Goal: Transaction & Acquisition: Purchase product/service

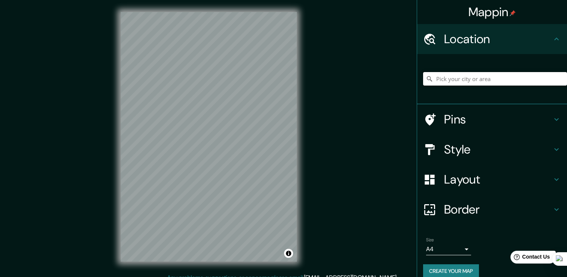
click at [474, 80] on input "Pick your city or area" at bounding box center [495, 79] width 144 height 14
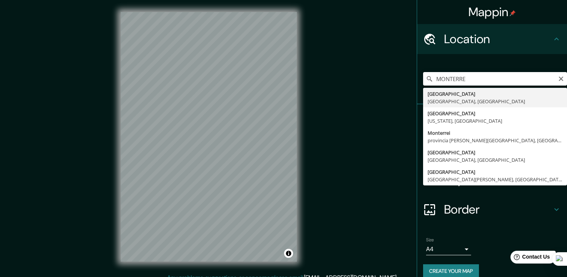
type input "[GEOGRAPHIC_DATA], [GEOGRAPHIC_DATA], [GEOGRAPHIC_DATA]"
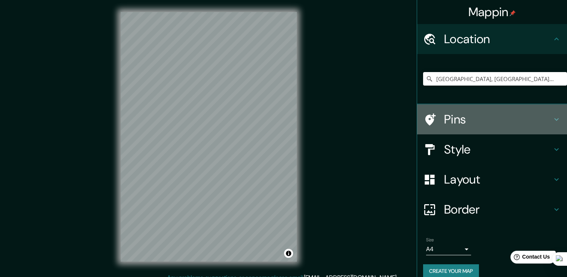
click at [505, 122] on h4 "Pins" at bounding box center [498, 119] width 108 height 15
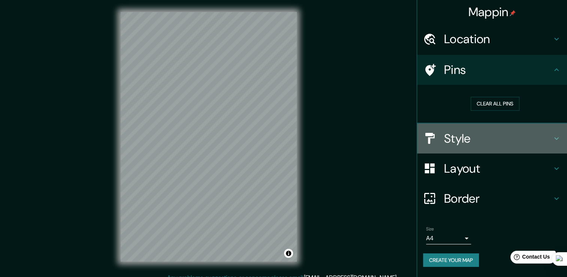
click at [522, 136] on h4 "Style" at bounding box center [498, 138] width 108 height 15
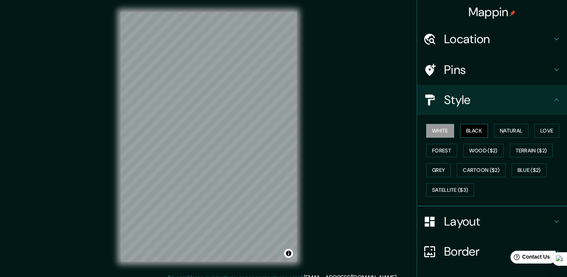
click at [481, 132] on button "Black" at bounding box center [475, 131] width 28 height 14
click at [497, 132] on button "Natural" at bounding box center [511, 131] width 35 height 14
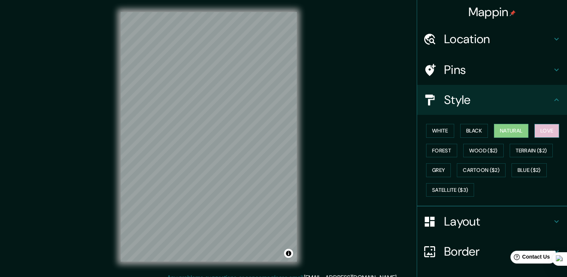
click at [537, 130] on button "Love" at bounding box center [547, 131] width 25 height 14
click at [444, 149] on button "Forest" at bounding box center [441, 151] width 31 height 14
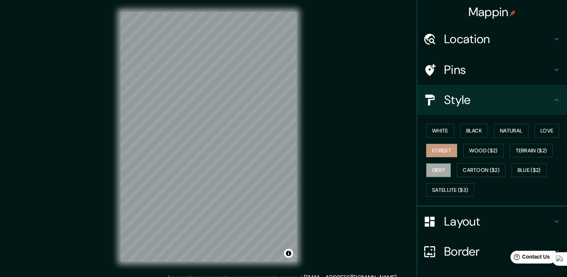
click at [437, 166] on button "Grey" at bounding box center [438, 170] width 25 height 14
click at [523, 153] on button "Terrain ($2)" at bounding box center [532, 151] width 44 height 14
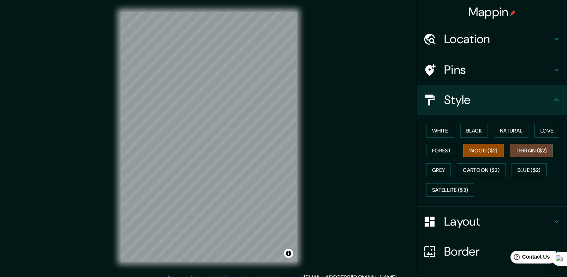
click at [495, 156] on button "Wood ($2)" at bounding box center [484, 151] width 41 height 14
click at [493, 170] on button "Cartoon ($2)" at bounding box center [481, 170] width 49 height 14
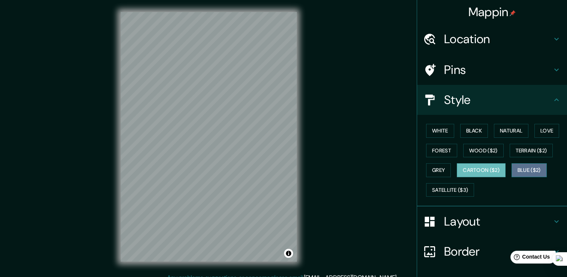
click at [526, 171] on button "Blue ($2)" at bounding box center [529, 170] width 35 height 14
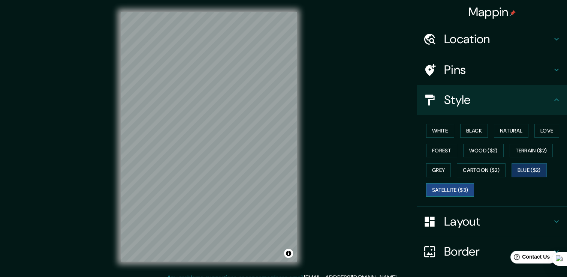
click at [463, 189] on button "Satellite ($3)" at bounding box center [450, 190] width 48 height 14
click at [515, 134] on button "Natural" at bounding box center [511, 131] width 35 height 14
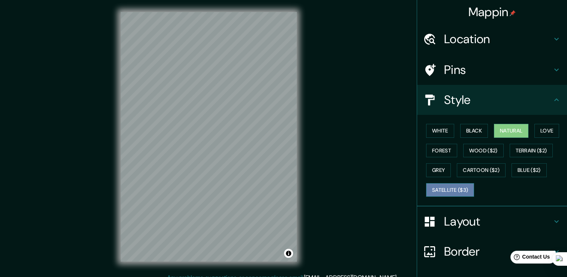
click at [456, 195] on button "Satellite ($3)" at bounding box center [450, 190] width 48 height 14
click at [512, 134] on button "Natural" at bounding box center [511, 131] width 35 height 14
click at [487, 222] on h4 "Layout" at bounding box center [498, 221] width 108 height 15
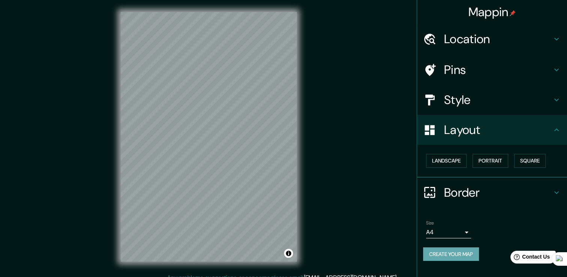
click at [458, 254] on button "Create your map" at bounding box center [451, 254] width 56 height 14
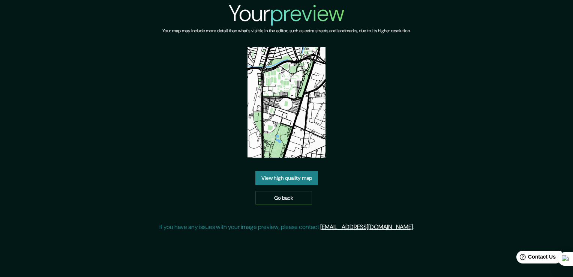
click at [314, 180] on link "View high quality map" at bounding box center [286, 178] width 63 height 14
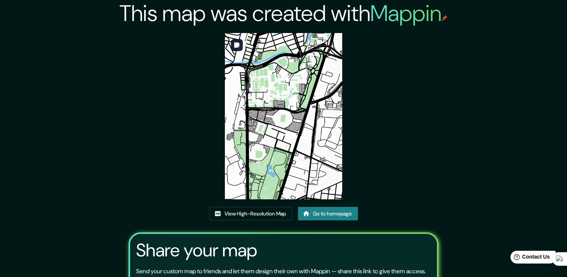
click at [276, 168] on img at bounding box center [283, 116] width 117 height 166
click at [258, 207] on link "View High-Resolution Map" at bounding box center [251, 214] width 83 height 14
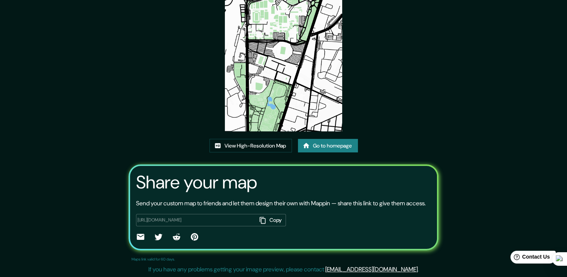
scroll to position [77, 0]
click at [229, 216] on div "https://app.mappin.pro/map/b59eb868d431f95b6e2e05a023d6bb38734fffec?utm_source=…" at bounding box center [211, 220] width 150 height 12
click at [329, 139] on link "Go to homepage" at bounding box center [328, 146] width 60 height 14
click at [270, 87] on img at bounding box center [283, 48] width 117 height 166
